Goal: Task Accomplishment & Management: Use online tool/utility

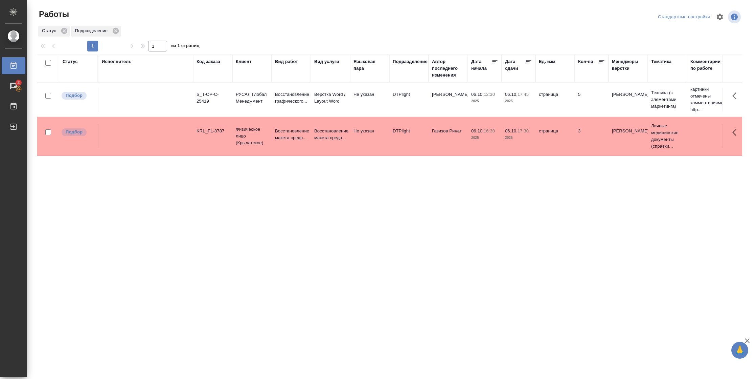
click at [71, 61] on div "Статус" at bounding box center [70, 61] width 15 height 7
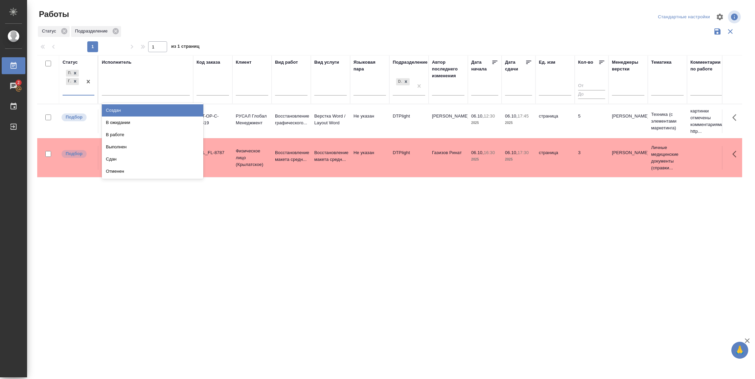
click at [76, 92] on div "Подбор Готов к работе" at bounding box center [73, 81] width 20 height 26
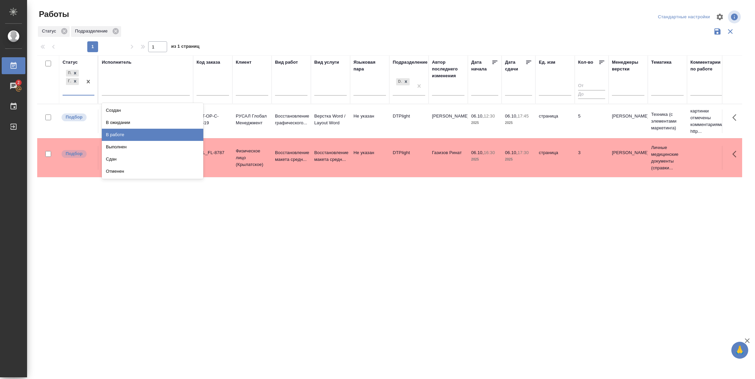
click at [119, 134] on div "В работе" at bounding box center [152, 135] width 101 height 12
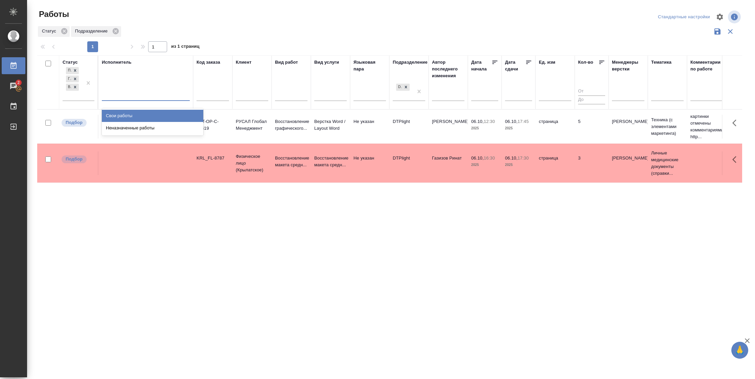
click at [136, 97] on div at bounding box center [146, 94] width 88 height 10
click at [132, 118] on div "Свои работы" at bounding box center [152, 116] width 101 height 12
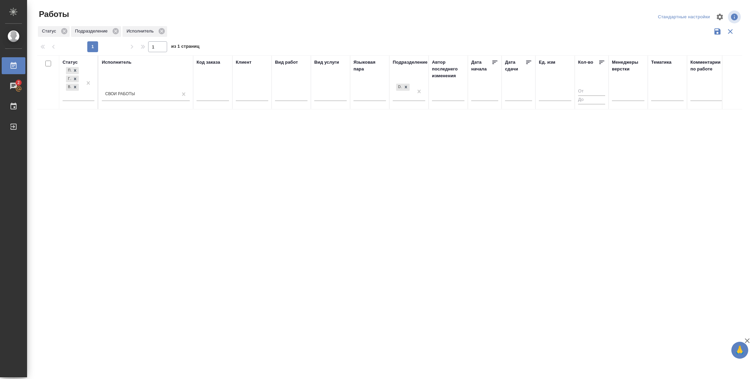
click at [528, 59] on icon at bounding box center [528, 62] width 7 height 7
click at [72, 93] on div "Подбор Готов к работе В работе" at bounding box center [73, 83] width 20 height 35
click at [140, 123] on div "В ожидании" at bounding box center [152, 128] width 101 height 12
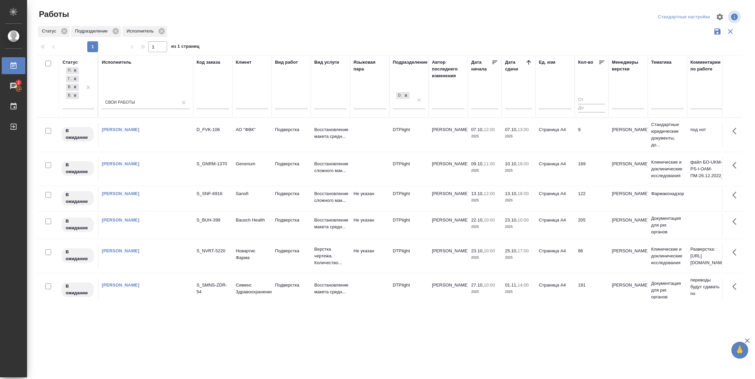
click at [586, 160] on td "169" at bounding box center [592, 169] width 34 height 24
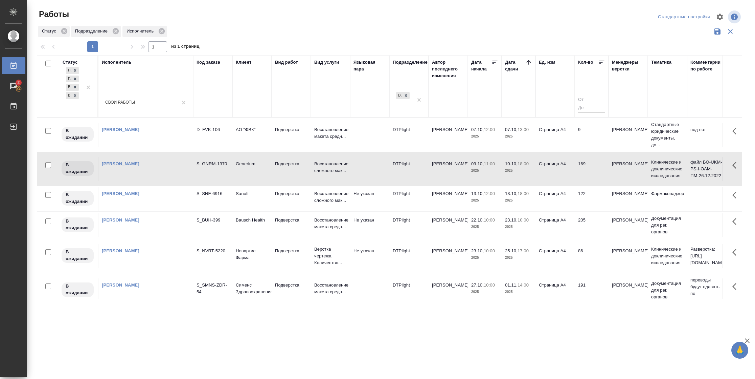
click at [586, 160] on td "169" at bounding box center [592, 169] width 34 height 24
click at [76, 97] on icon at bounding box center [75, 95] width 5 height 5
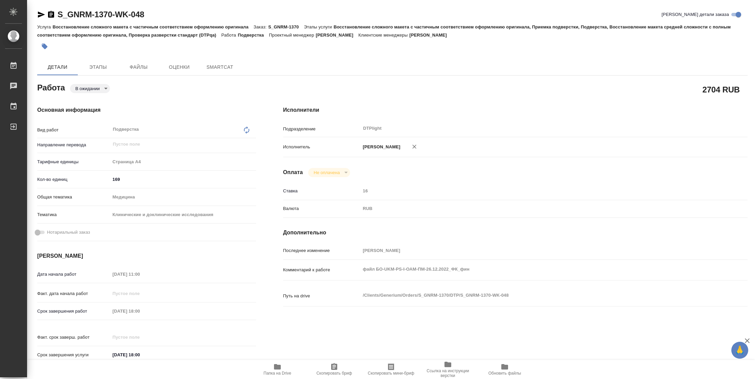
type textarea "x"
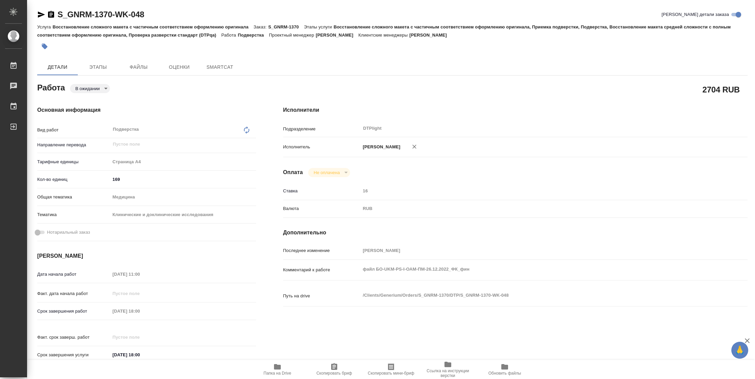
type textarea "x"
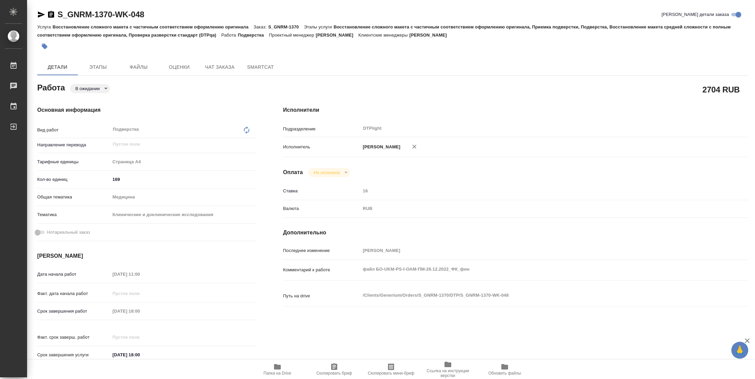
type textarea "x"
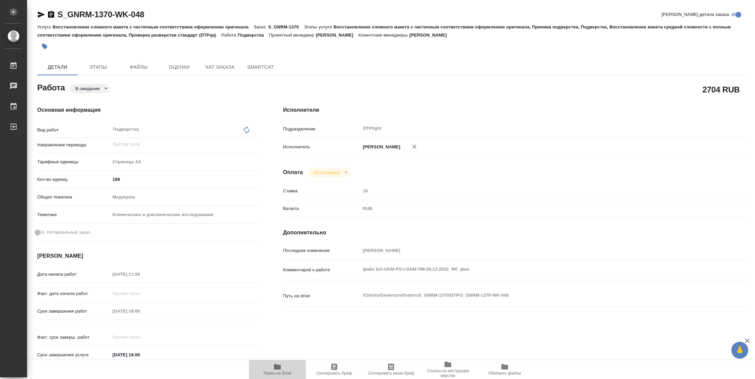
click at [278, 371] on span "Папка на Drive" at bounding box center [278, 372] width 28 height 5
type textarea "x"
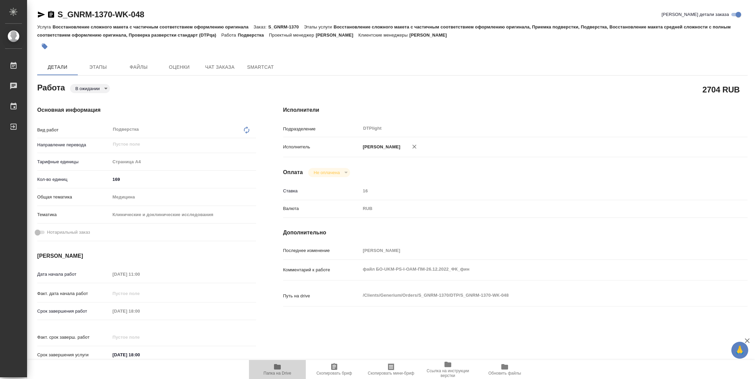
type textarea "x"
